Goal: Transaction & Acquisition: Purchase product/service

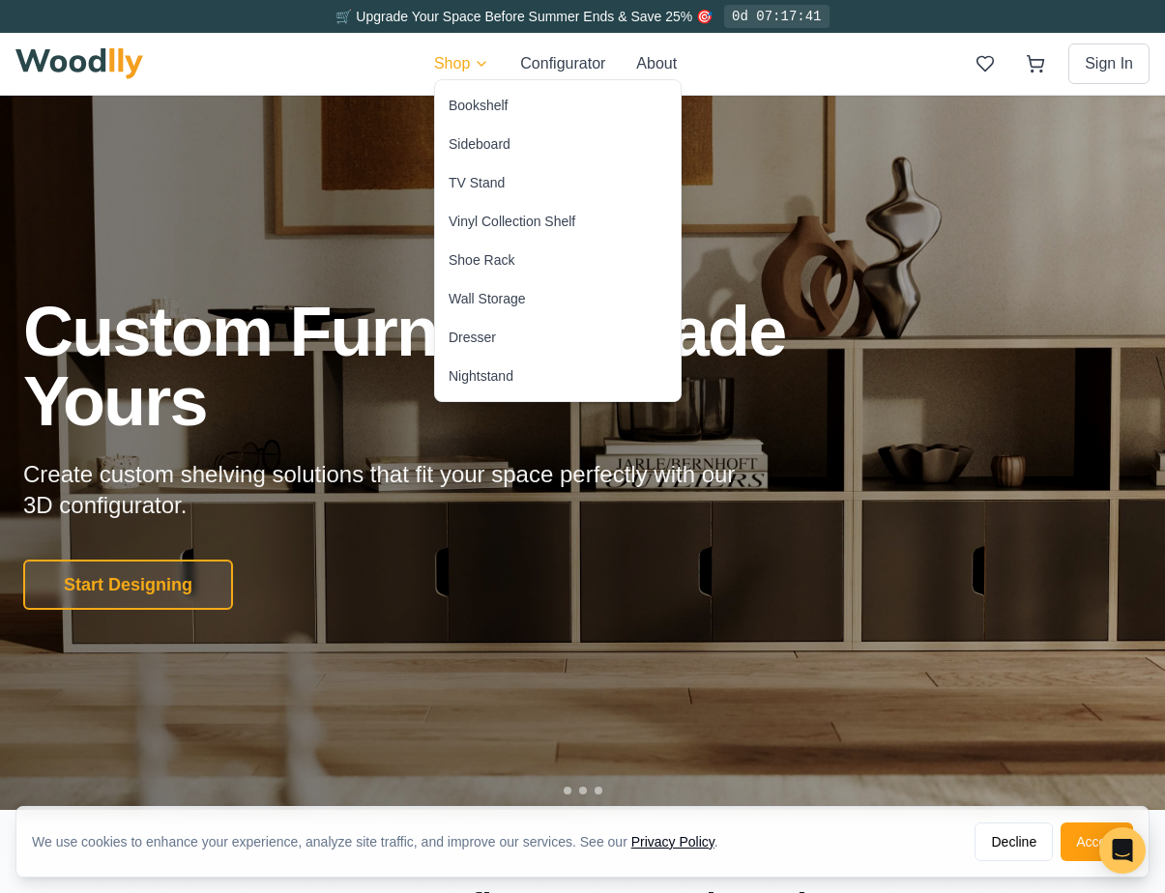
click at [484, 153] on div "Sideboard" at bounding box center [479, 143] width 62 height 19
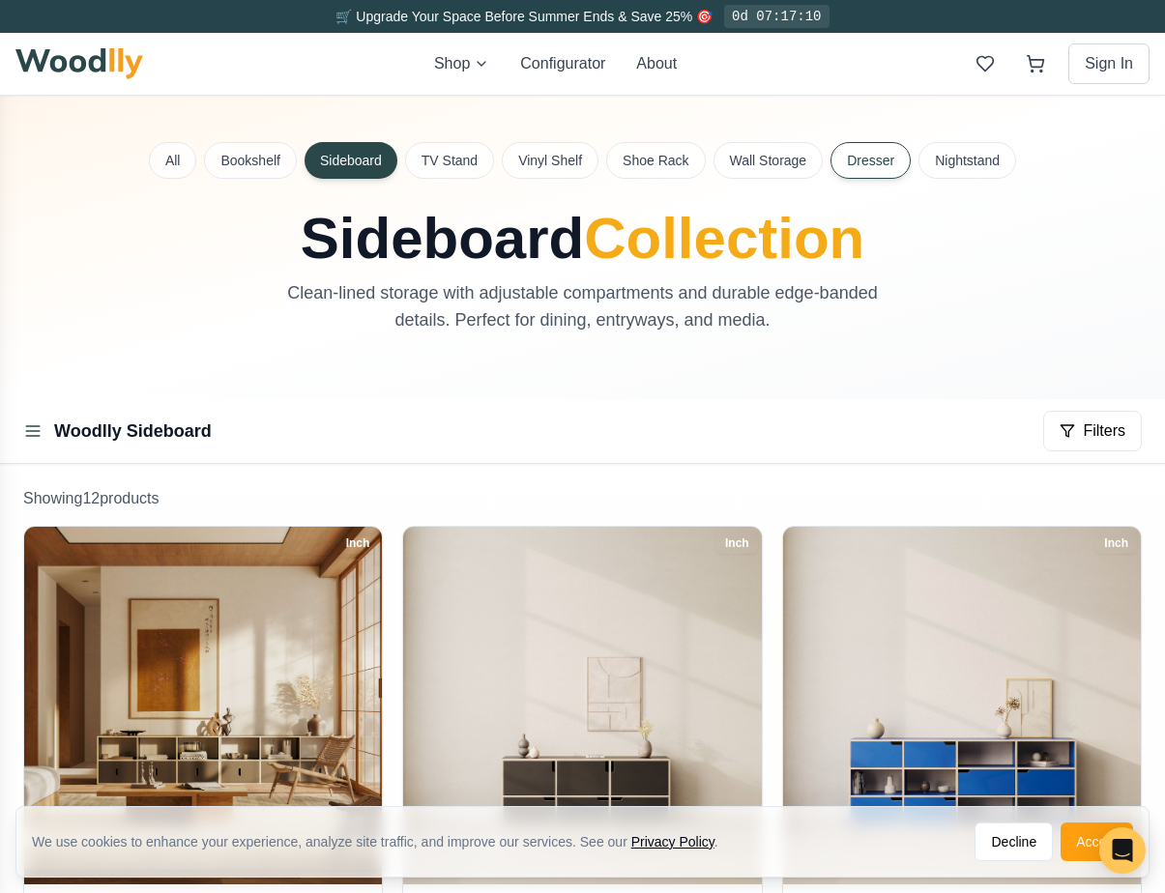
click at [880, 159] on button "Dresser" at bounding box center [870, 160] width 80 height 37
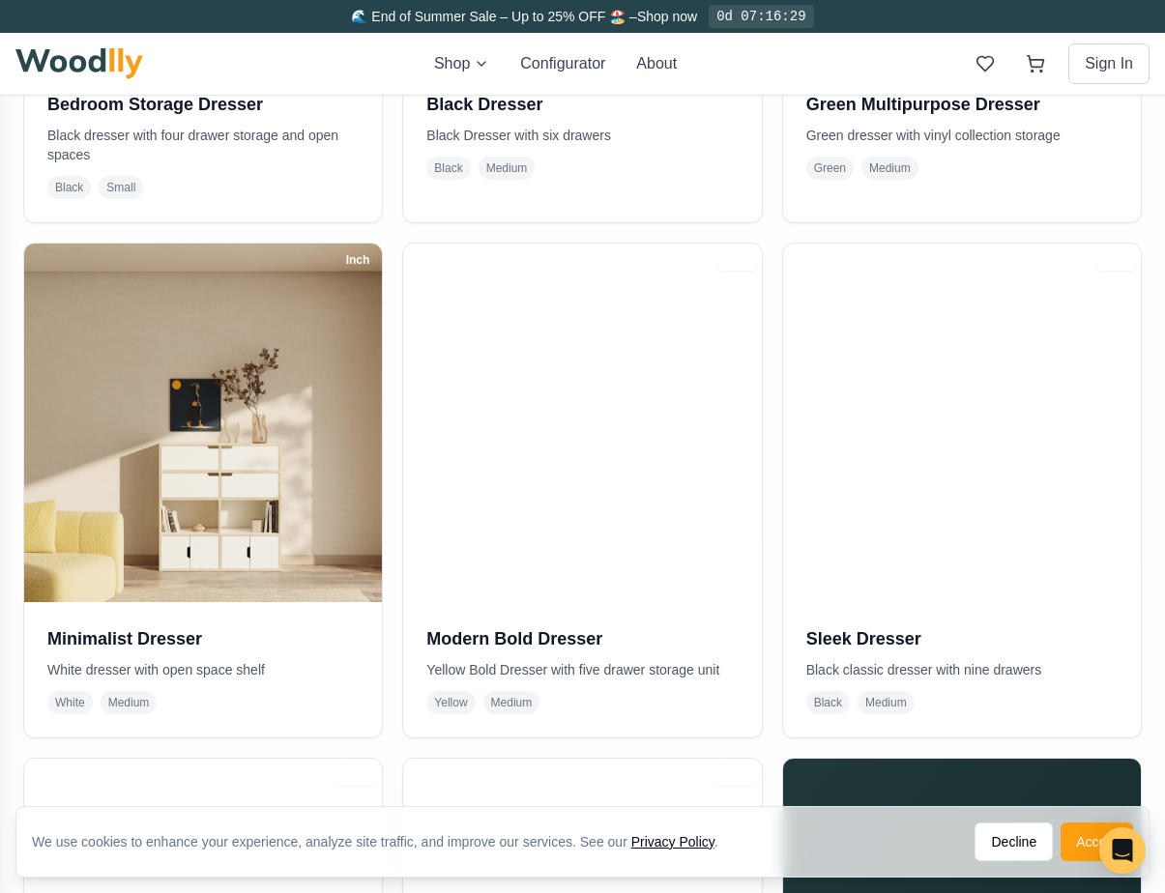
scroll to position [959, 0]
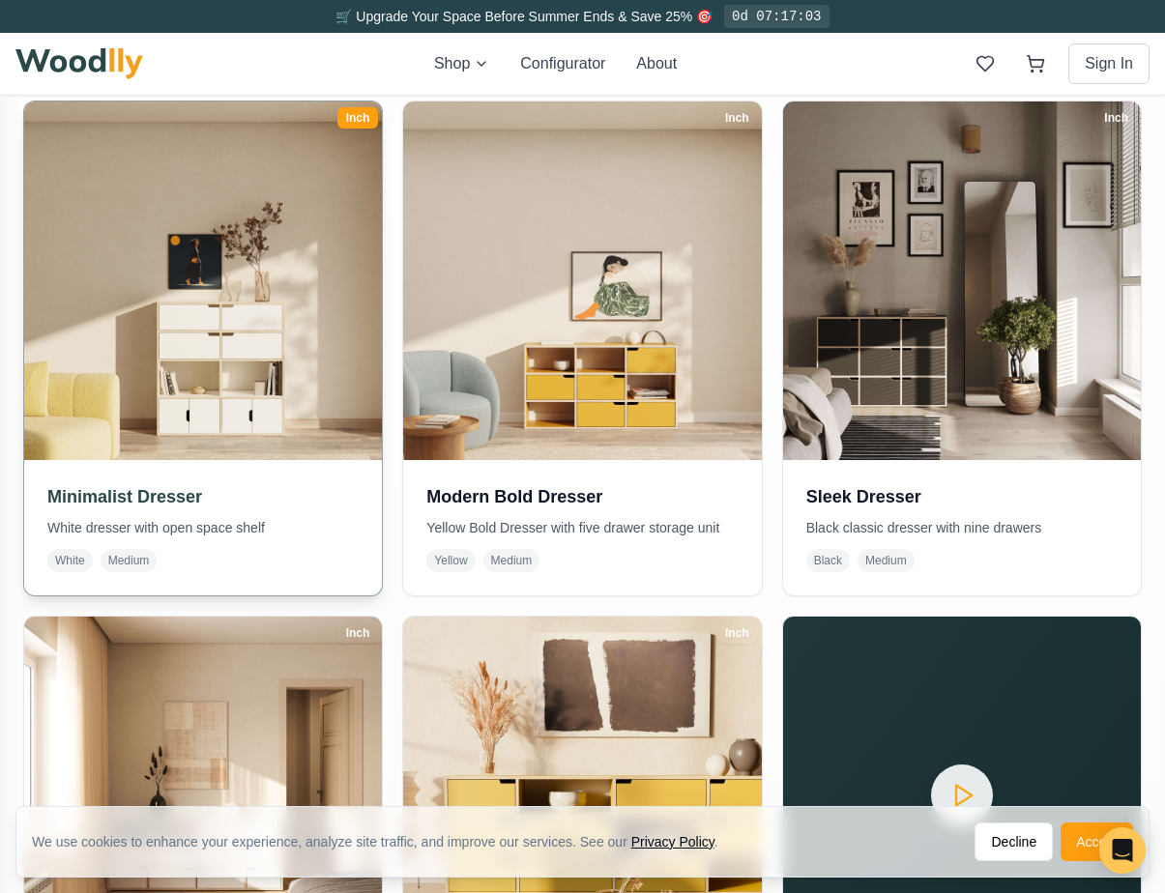
click at [328, 392] on img at bounding box center [203, 281] width 376 height 376
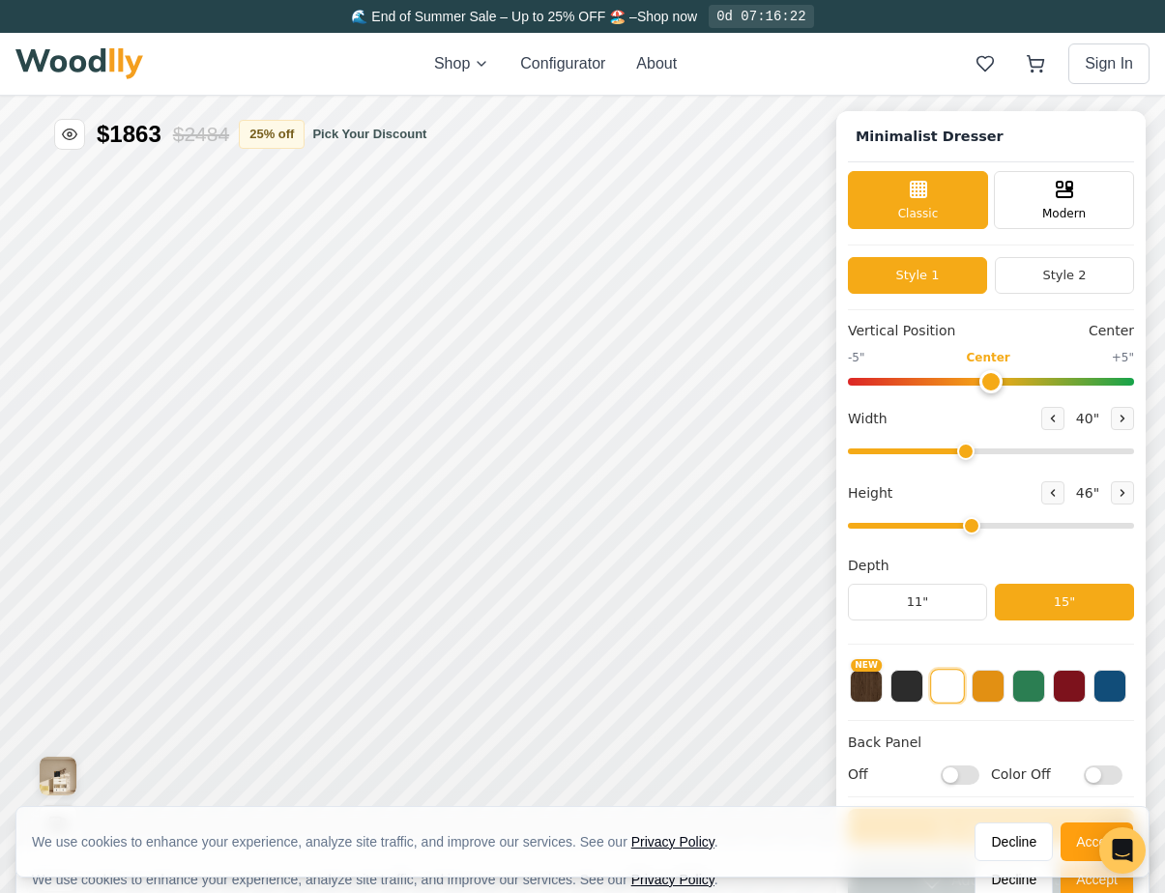
type input "40"
type input "4"
click at [1059, 205] on span "Modern" at bounding box center [1063, 211] width 43 height 17
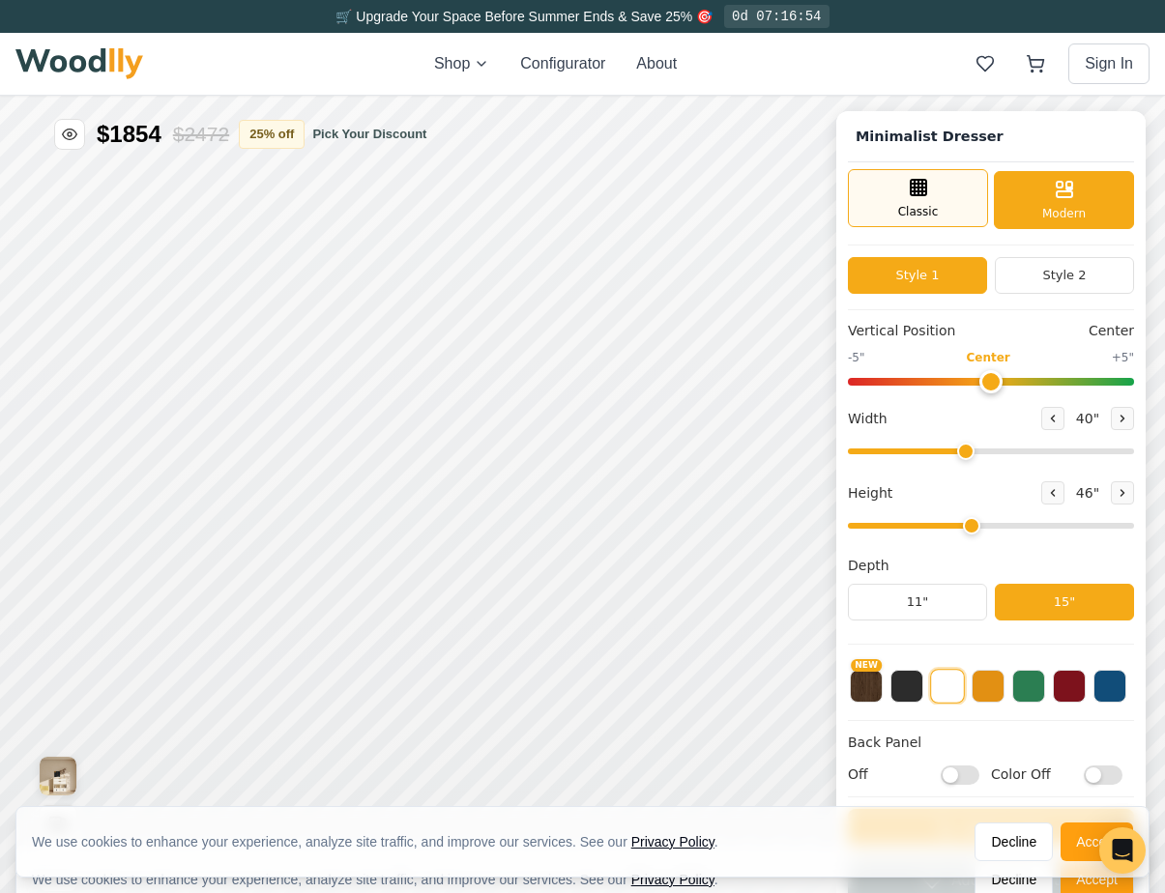
click at [936, 212] on div "Classic" at bounding box center [918, 198] width 140 height 58
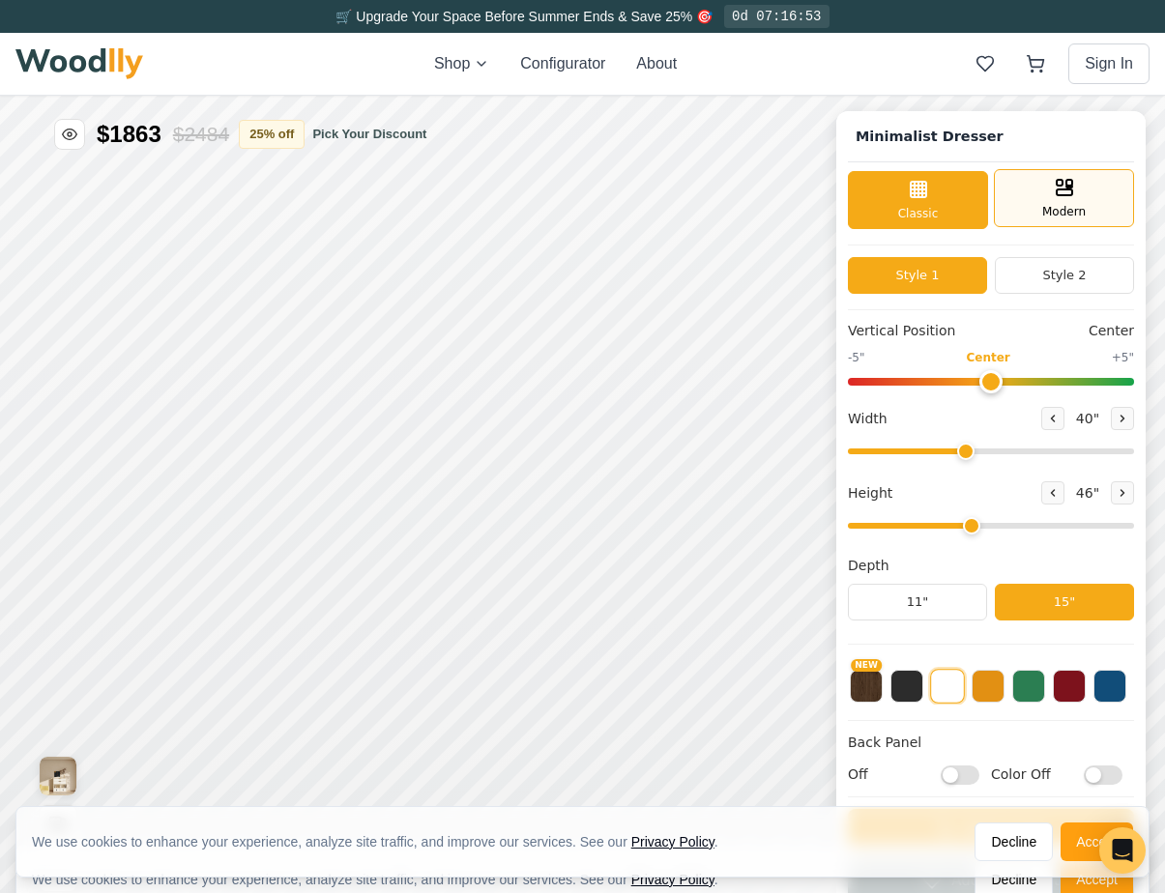
click at [1081, 208] on div "Modern" at bounding box center [1063, 198] width 140 height 58
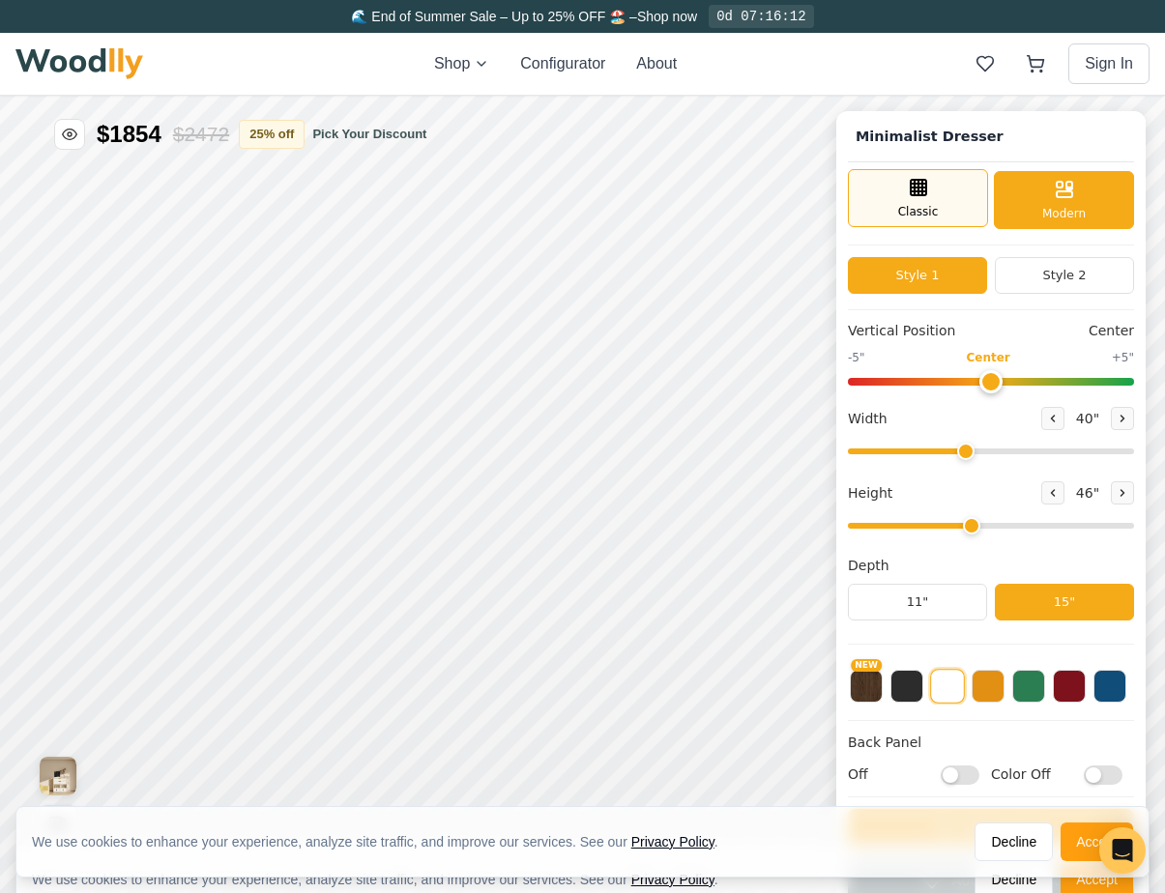
click at [944, 211] on div "Classic" at bounding box center [918, 198] width 140 height 58
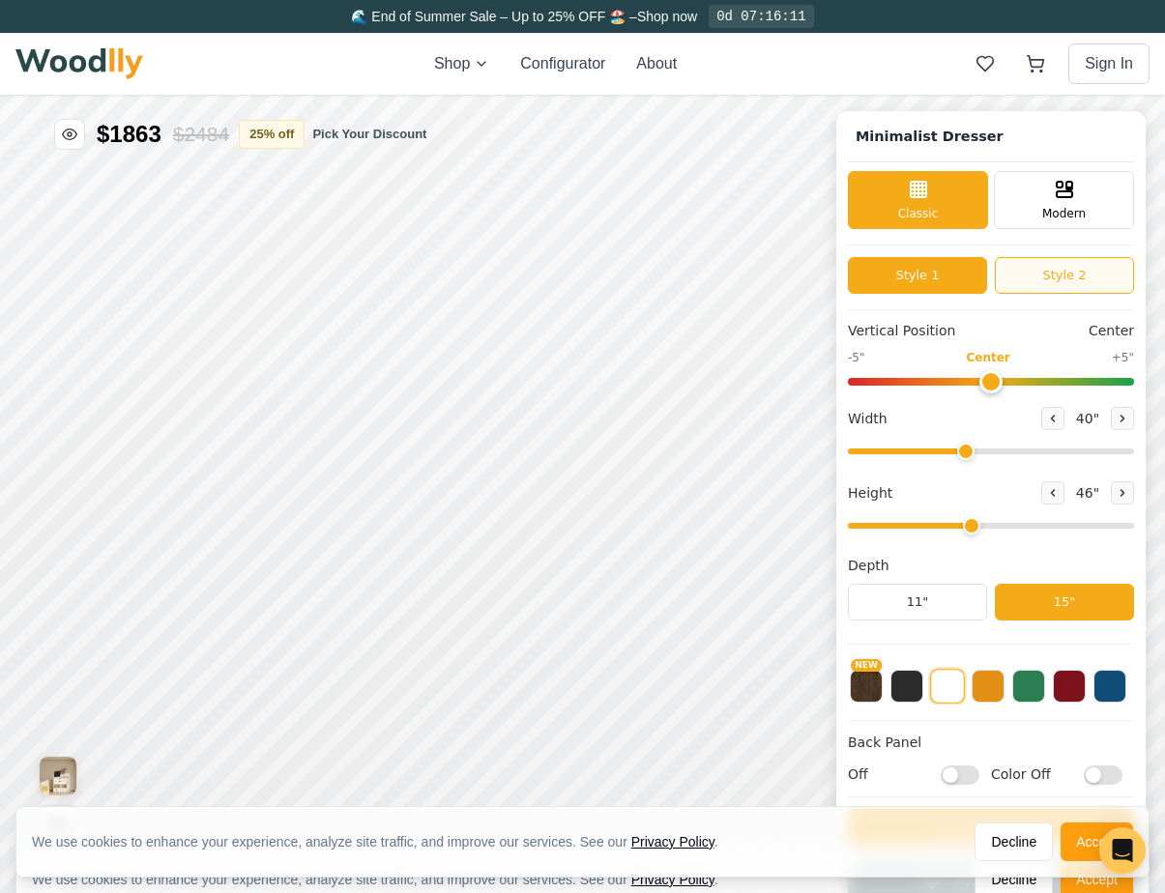
click at [1043, 277] on button "Style 2" at bounding box center [1063, 275] width 139 height 37
click at [952, 295] on div "Style 1 Style 2" at bounding box center [991, 283] width 286 height 53
click at [945, 268] on button "Style 1" at bounding box center [917, 275] width 139 height 37
click at [1050, 272] on button "Style 2" at bounding box center [1063, 275] width 139 height 37
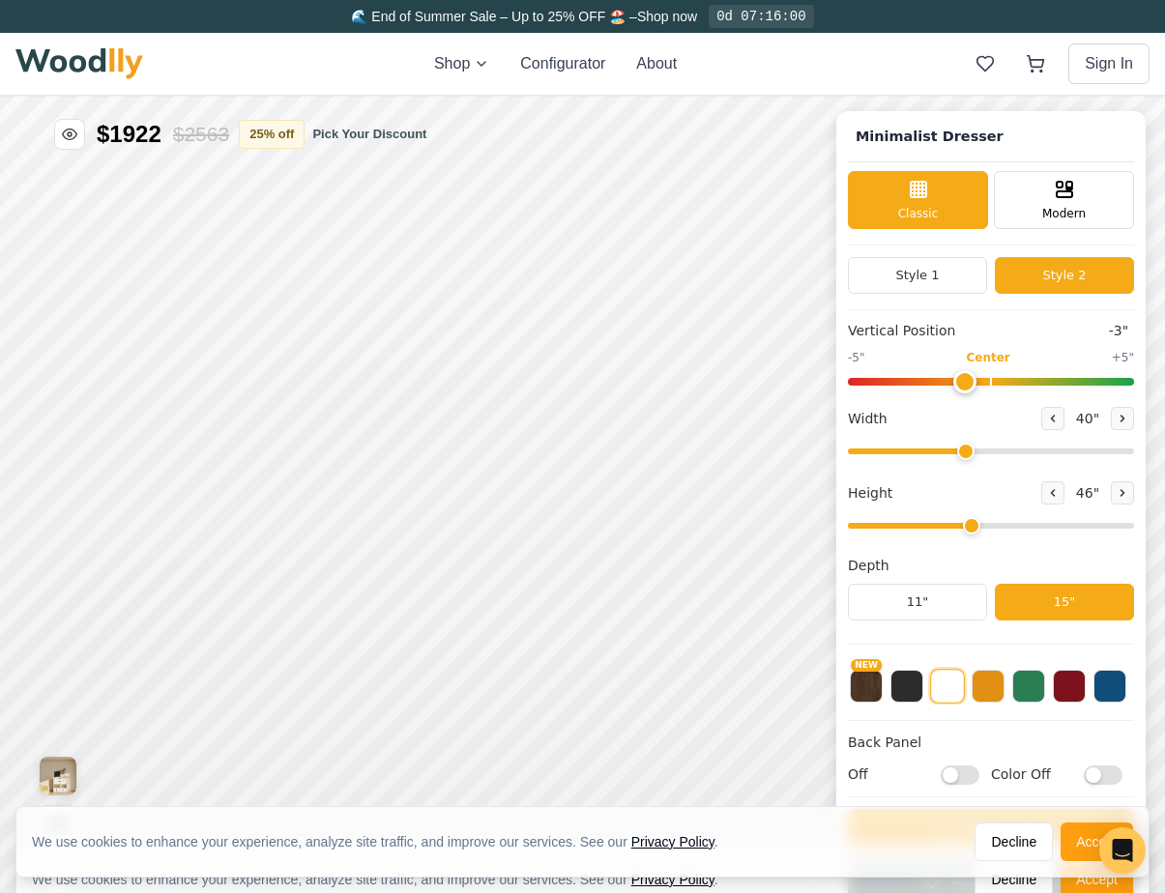
type input "0"
click at [997, 383] on input "range" at bounding box center [991, 382] width 286 height 8
click at [962, 452] on input "range" at bounding box center [991, 451] width 286 height 6
drag, startPoint x: 971, startPoint y: 526, endPoint x: 936, endPoint y: 512, distance: 37.3
click at [937, 523] on input "range" at bounding box center [991, 526] width 286 height 6
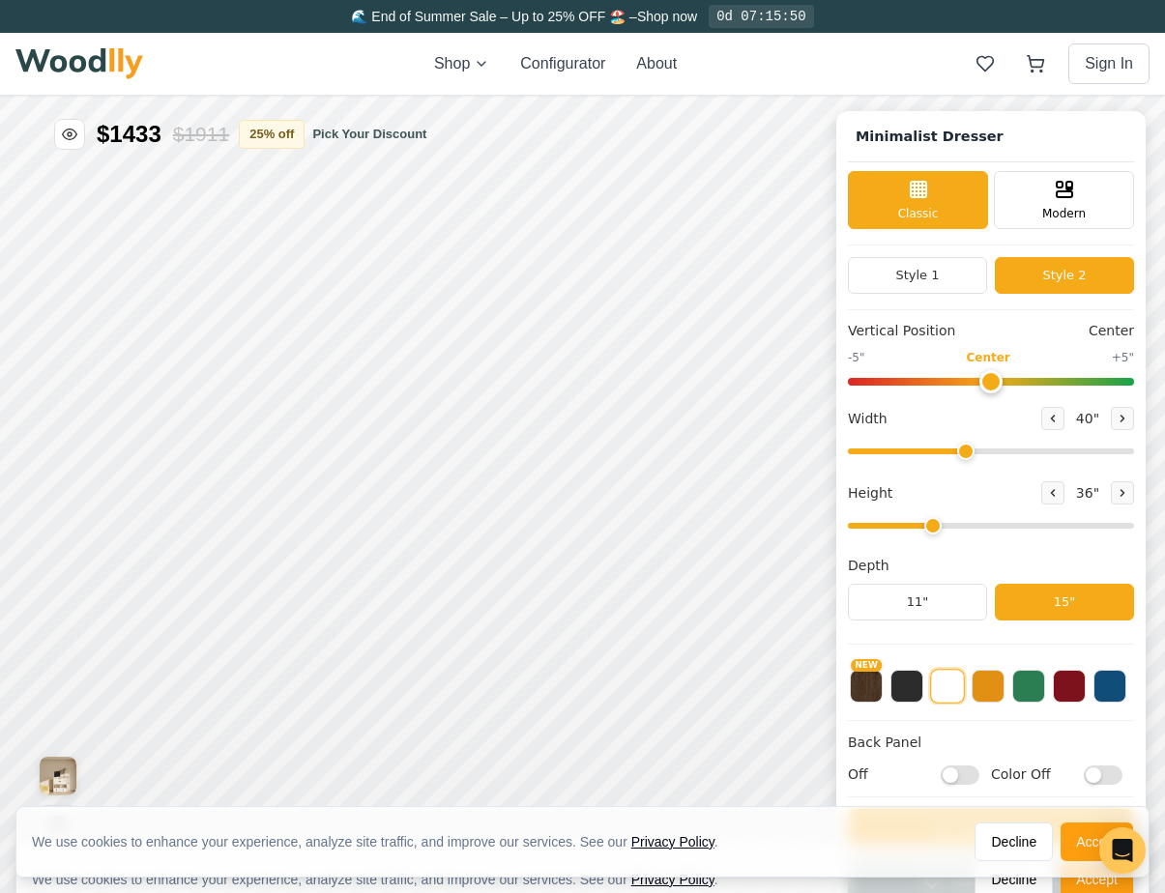
scroll to position [7, 0]
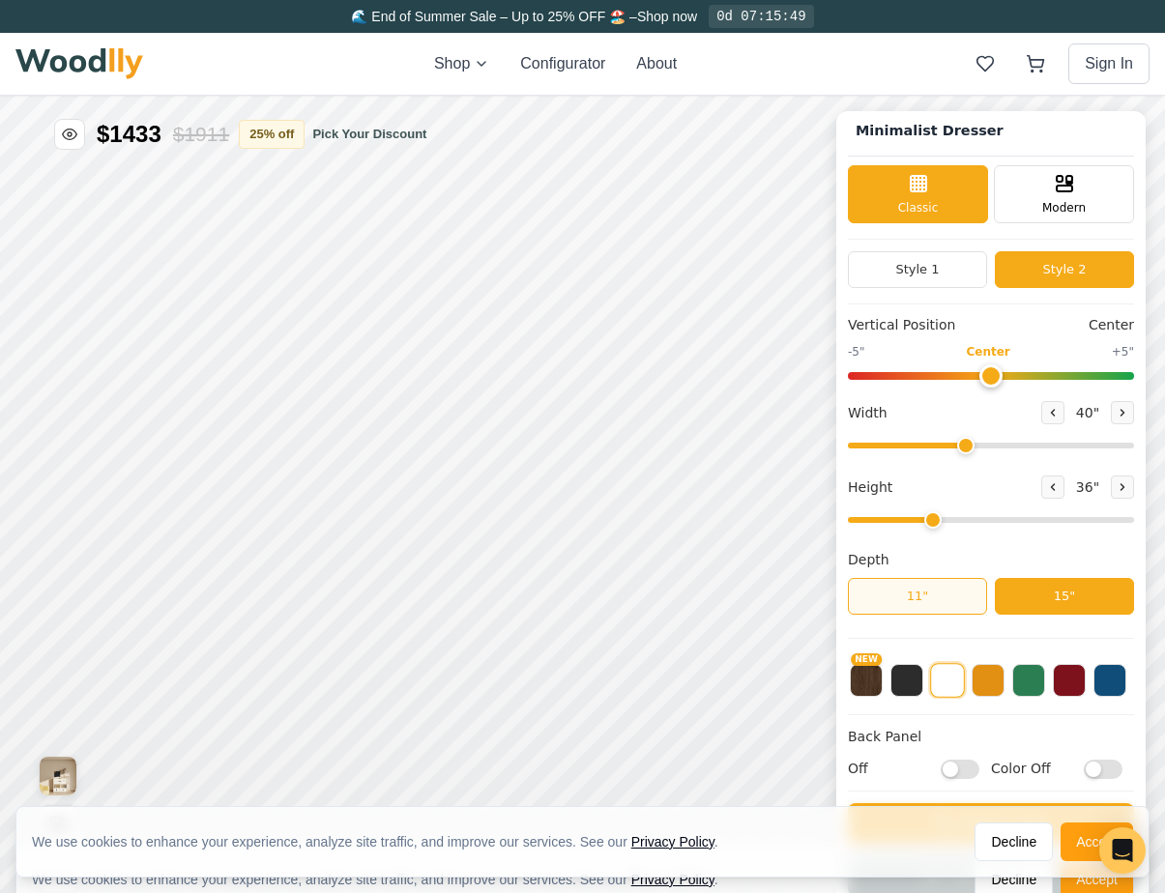
click at [952, 598] on button "11"" at bounding box center [917, 596] width 139 height 37
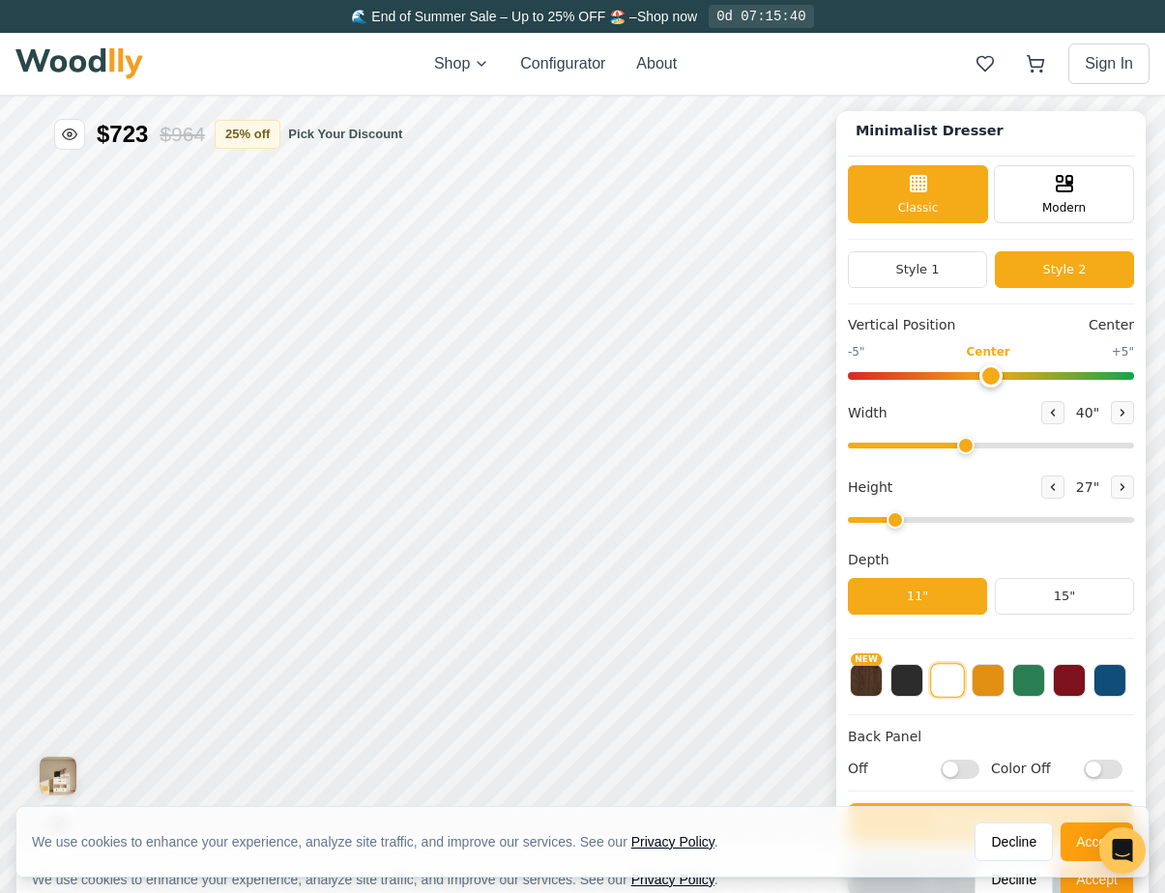
drag, startPoint x: 935, startPoint y: 518, endPoint x: 892, endPoint y: 520, distance: 43.5
type input "2"
click at [892, 520] on input "range" at bounding box center [991, 520] width 286 height 6
drag, startPoint x: 964, startPoint y: 446, endPoint x: 1175, endPoint y: 423, distance: 212.8
type input "72"
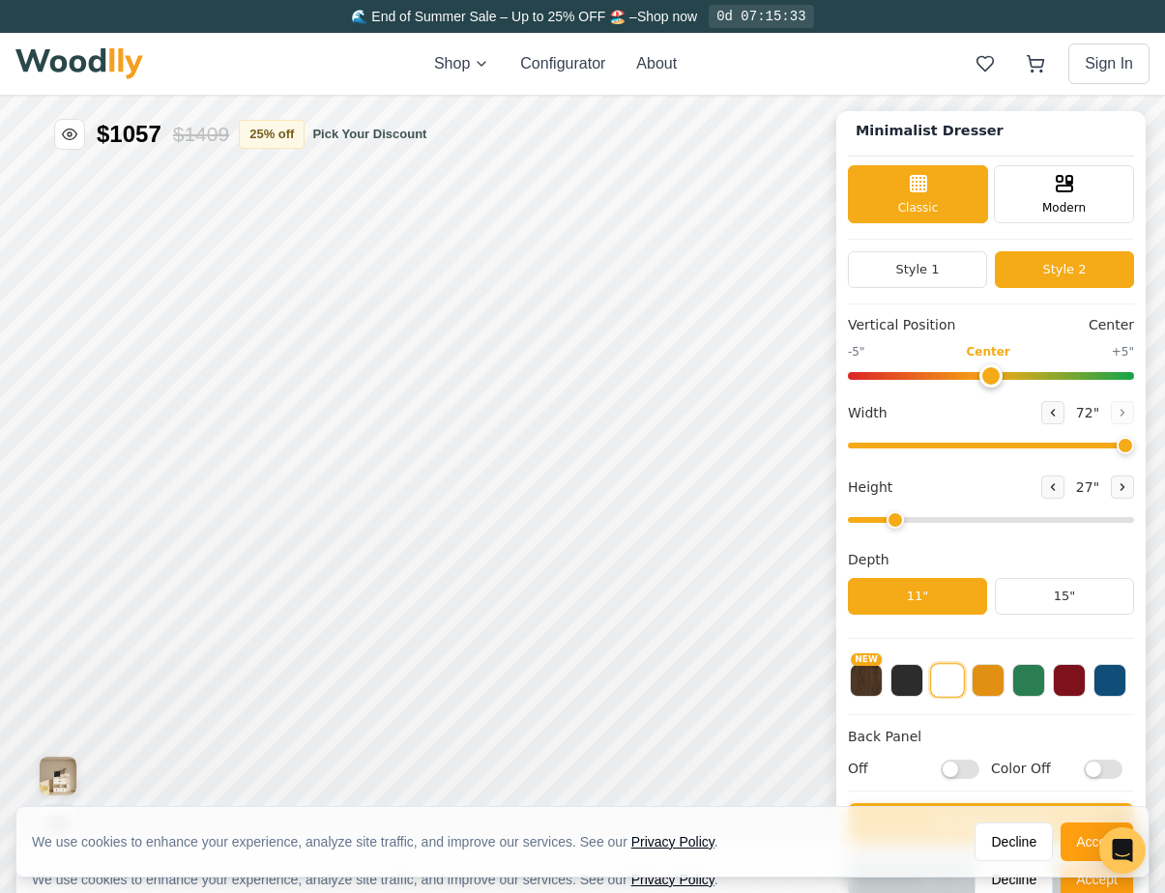
click at [1134, 443] on input "range" at bounding box center [991, 446] width 286 height 6
click at [914, 682] on button at bounding box center [906, 678] width 33 height 33
click at [871, 683] on button "NEW" at bounding box center [865, 678] width 33 height 33
click at [991, 685] on button at bounding box center [987, 678] width 33 height 33
click at [948, 769] on input "Off" at bounding box center [959, 768] width 39 height 19
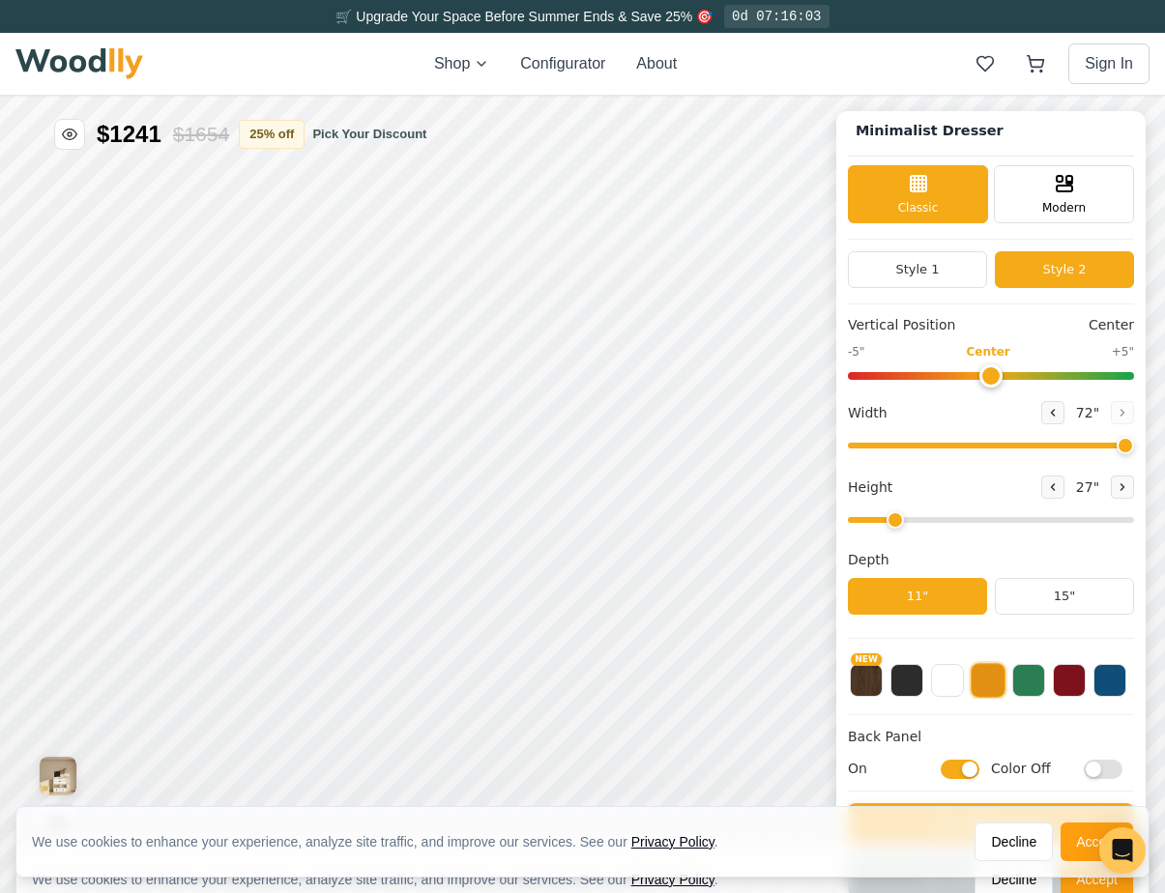
click at [963, 769] on input "On" at bounding box center [959, 768] width 39 height 19
checkbox input "false"
click at [1089, 771] on input "Color Off" at bounding box center [1102, 768] width 39 height 19
click at [1089, 771] on input "Color On" at bounding box center [1102, 768] width 39 height 19
checkbox input "false"
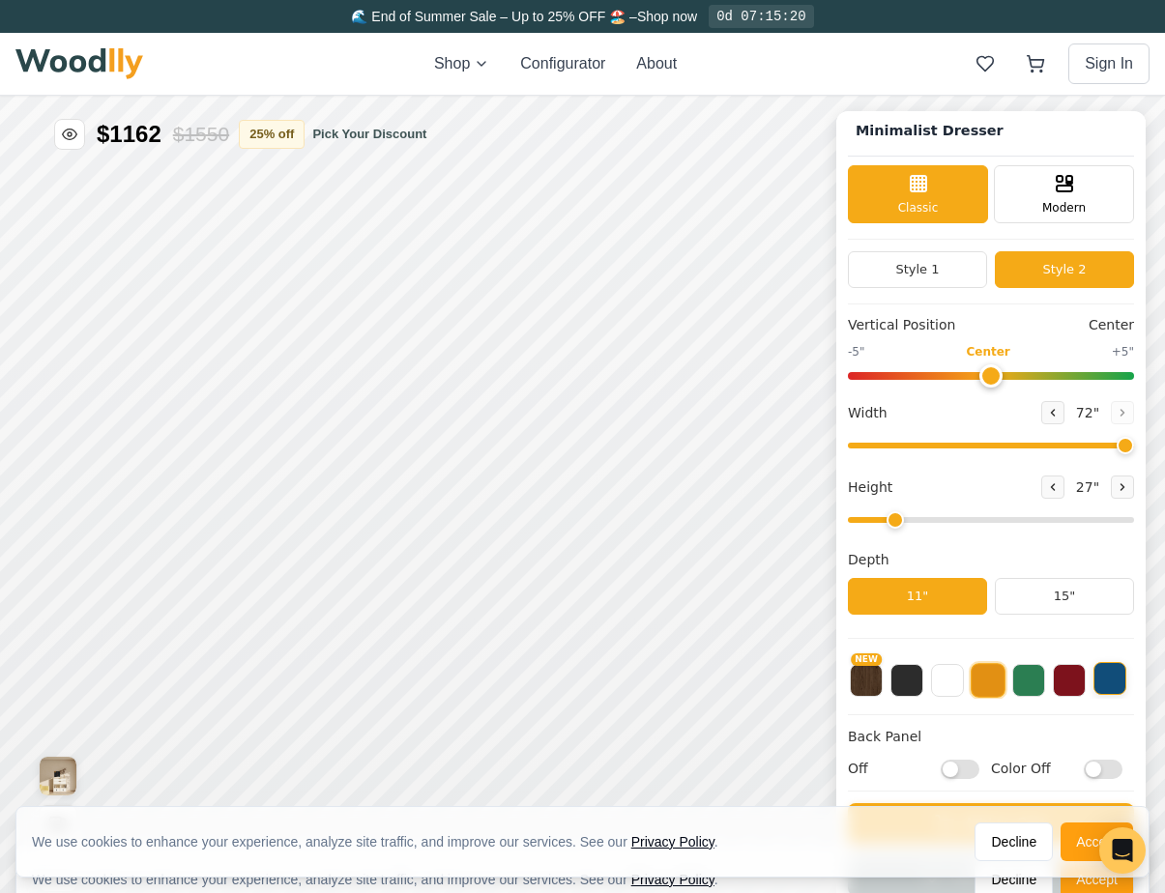
click at [1109, 685] on button at bounding box center [1109, 678] width 33 height 33
click at [1070, 679] on button at bounding box center [1068, 678] width 33 height 33
click at [1033, 683] on button at bounding box center [1028, 678] width 33 height 33
click at [986, 690] on button at bounding box center [987, 678] width 33 height 33
click at [955, 691] on button at bounding box center [947, 678] width 33 height 33
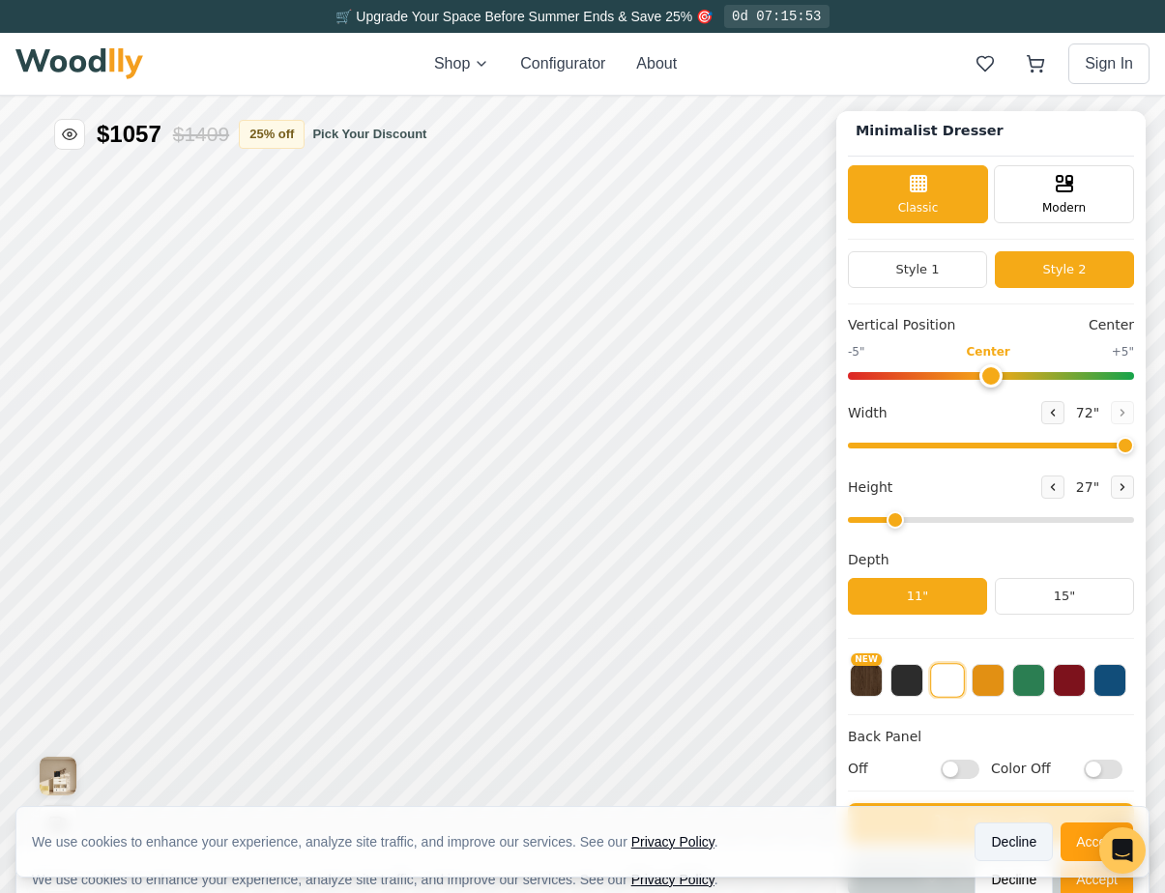
click at [1024, 853] on button "Decline" at bounding box center [1013, 841] width 78 height 39
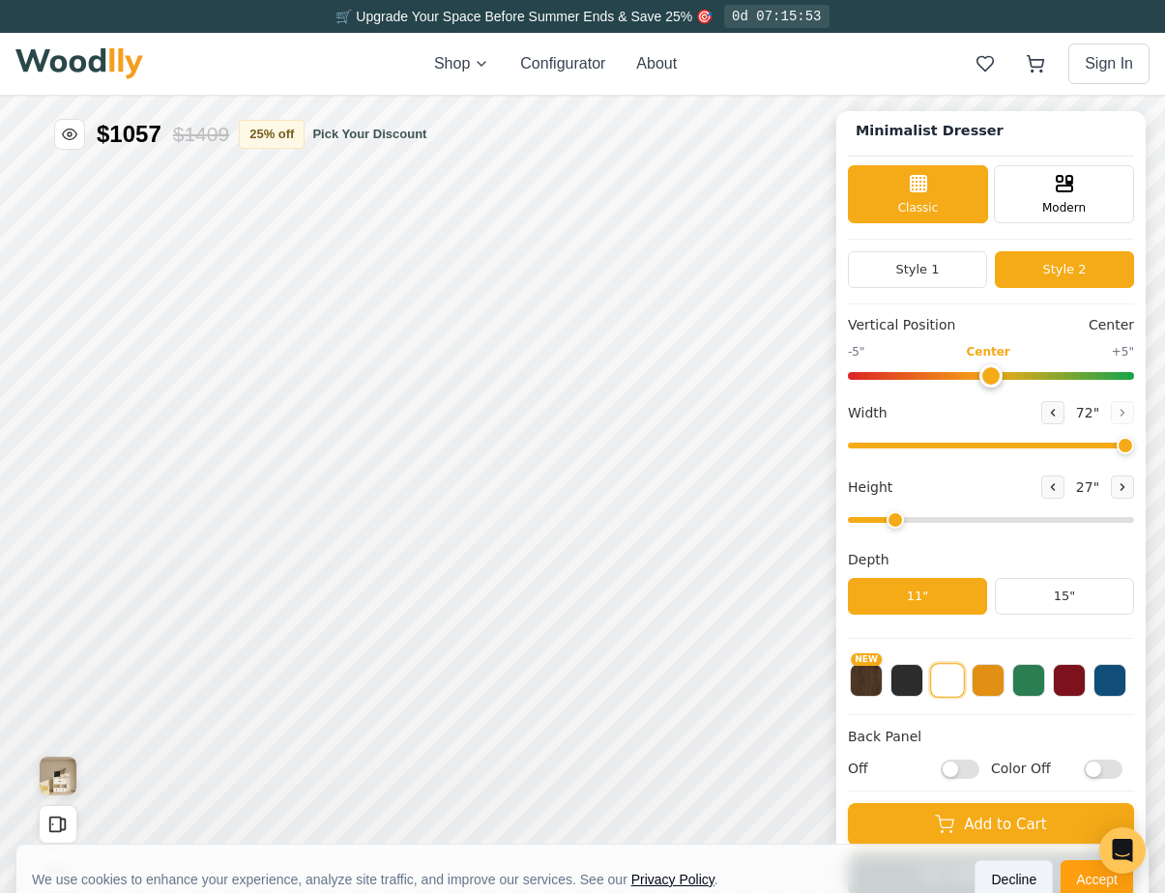
click at [1009, 878] on button "Decline" at bounding box center [1013, 879] width 78 height 39
